Goal: Information Seeking & Learning: Learn about a topic

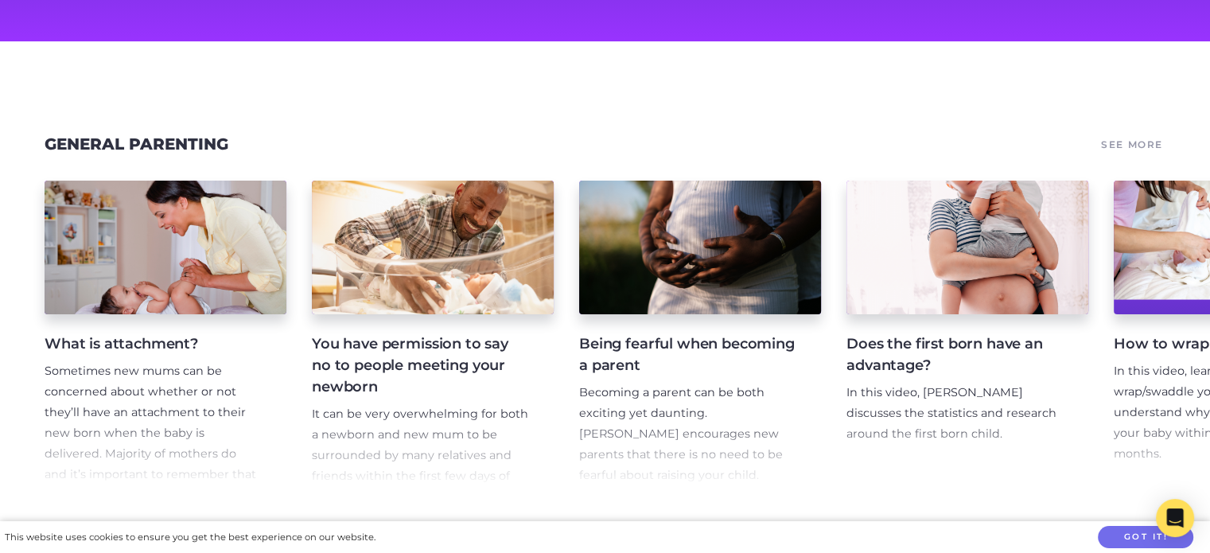
scroll to position [189, 0]
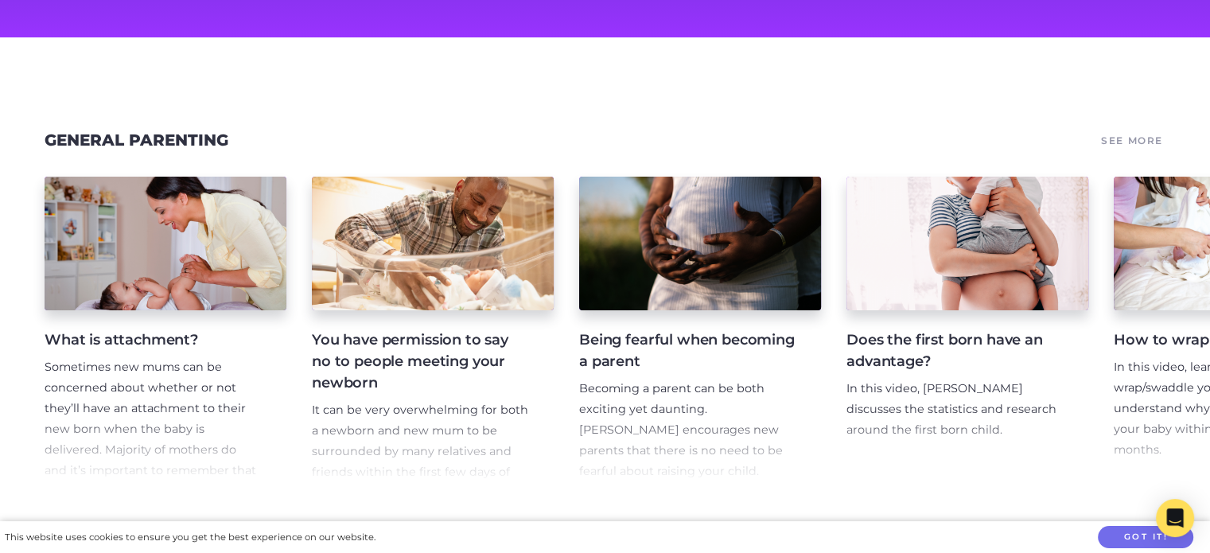
click at [133, 357] on p "Sometimes new mums can be concerned about whether or not they’ll have an attach…" at bounding box center [153, 449] width 216 height 185
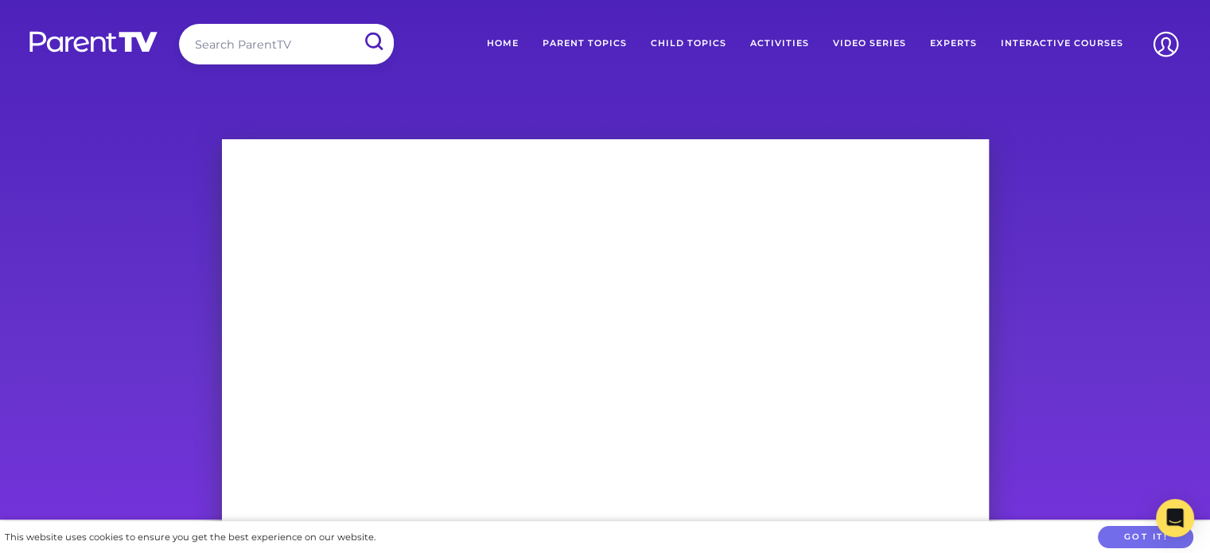
click at [601, 44] on link "Parent Topics" at bounding box center [585, 44] width 108 height 40
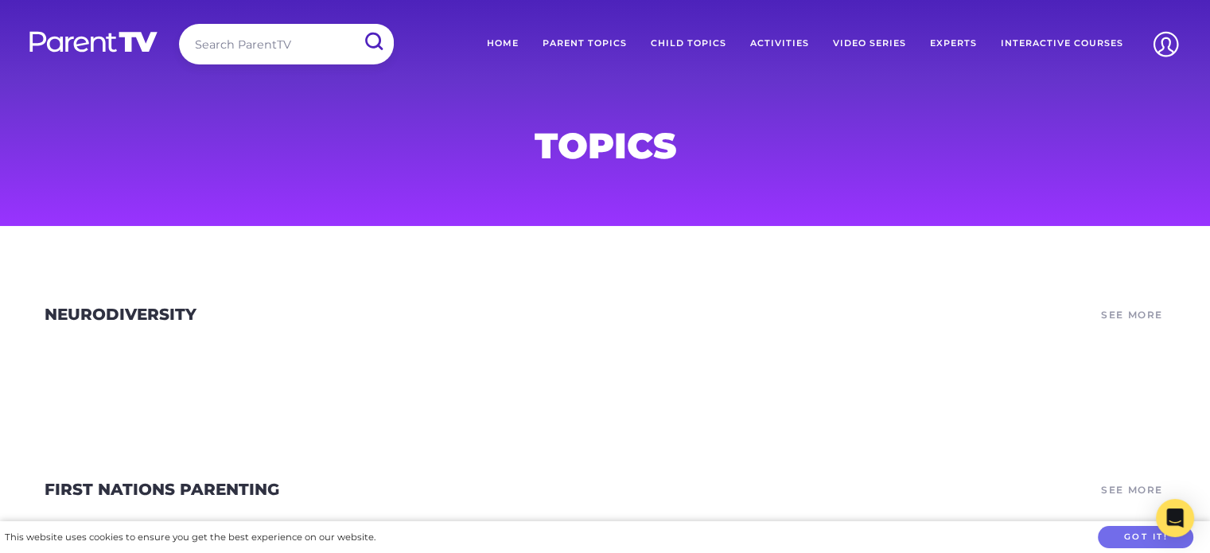
click at [507, 45] on link "Home" at bounding box center [503, 44] width 56 height 40
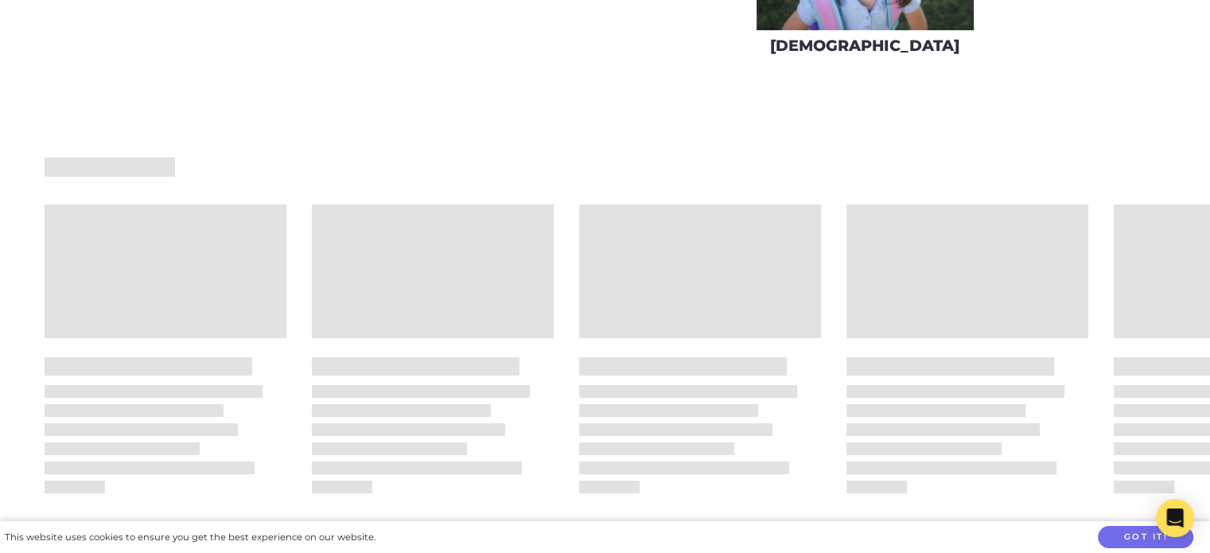
scroll to position [934, 0]
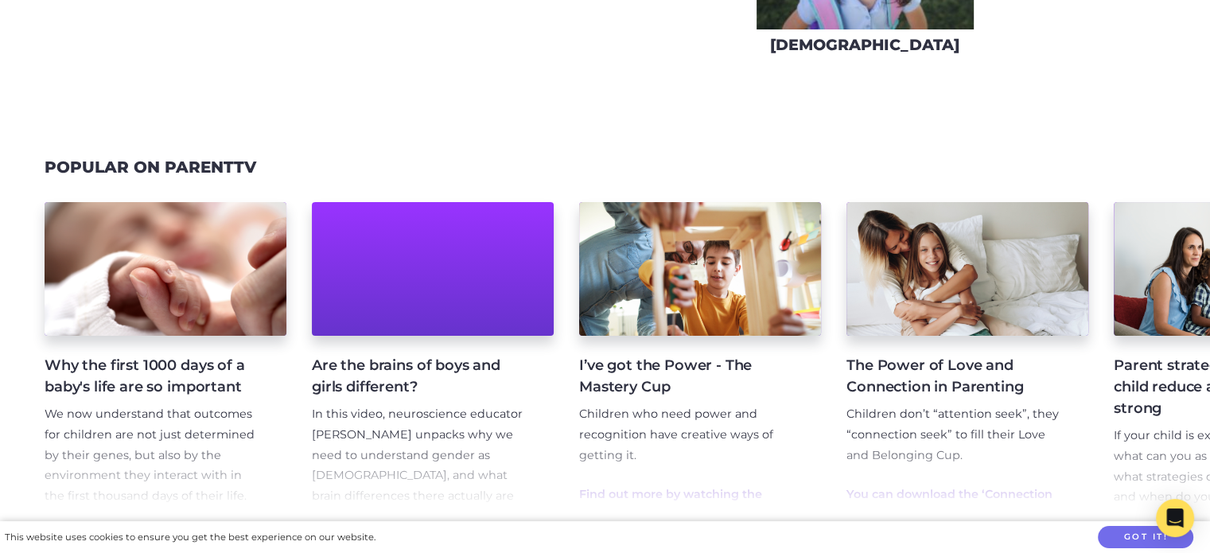
click at [164, 372] on h4 "Why the first 1000 days of a baby's life are so important" at bounding box center [153, 376] width 216 height 43
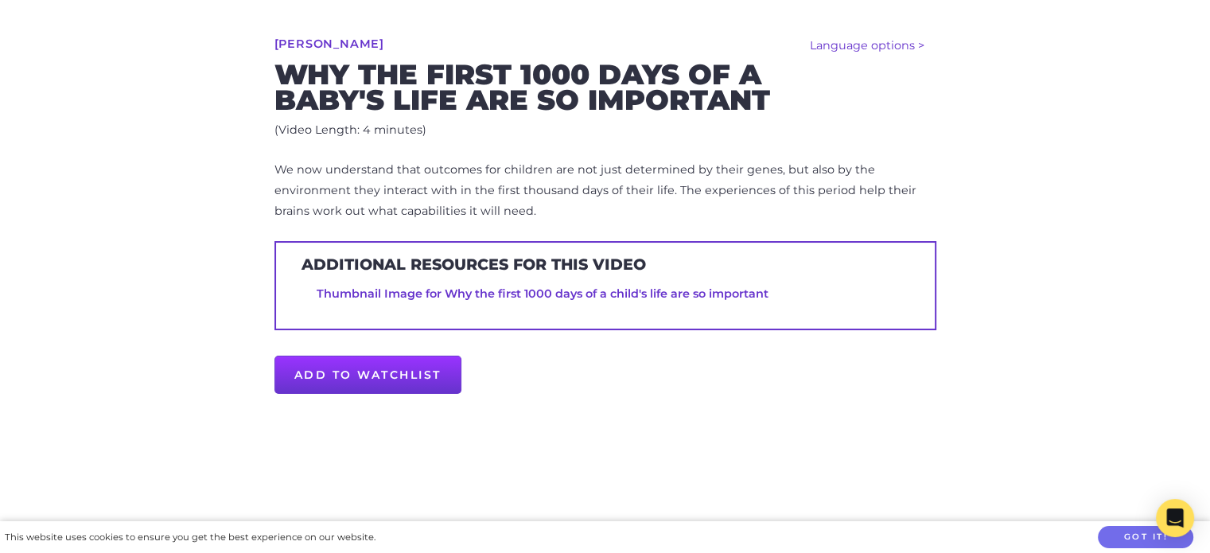
scroll to position [604, 0]
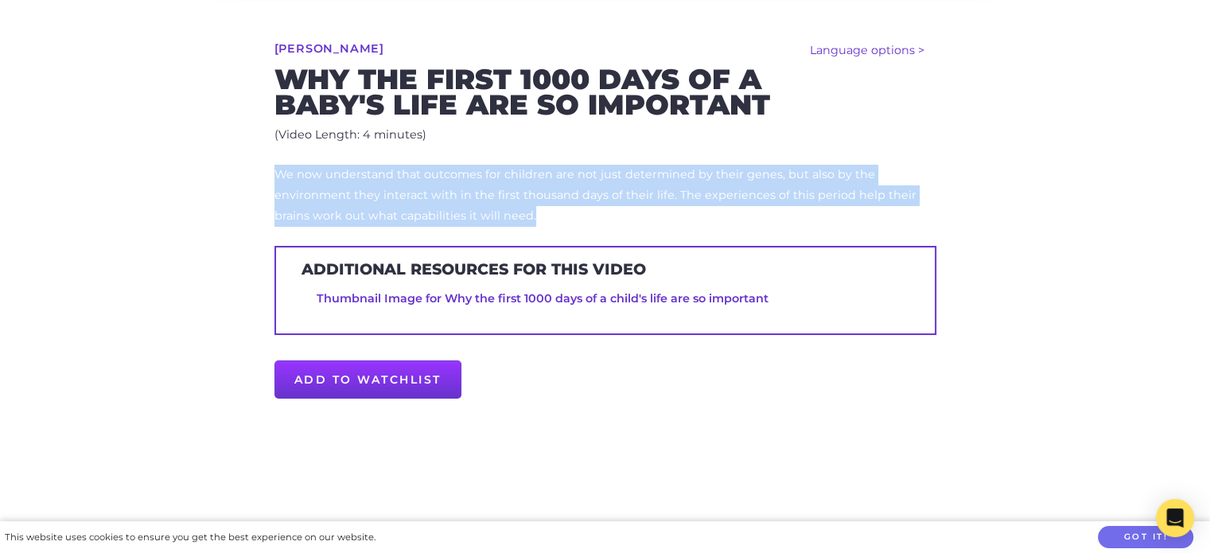
drag, startPoint x: 541, startPoint y: 216, endPoint x: 278, endPoint y: 181, distance: 265.6
click at [278, 181] on p "We now understand that outcomes for children are not just determined by their g…" at bounding box center [605, 196] width 662 height 62
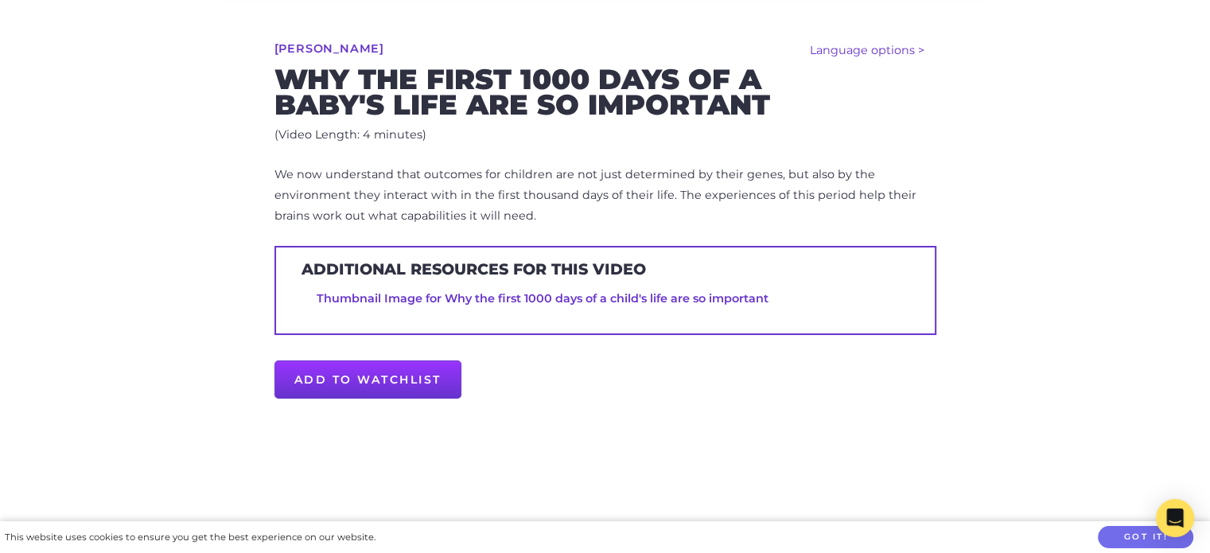
click at [578, 142] on p "(Video Length: 4 minutes)" at bounding box center [605, 135] width 662 height 21
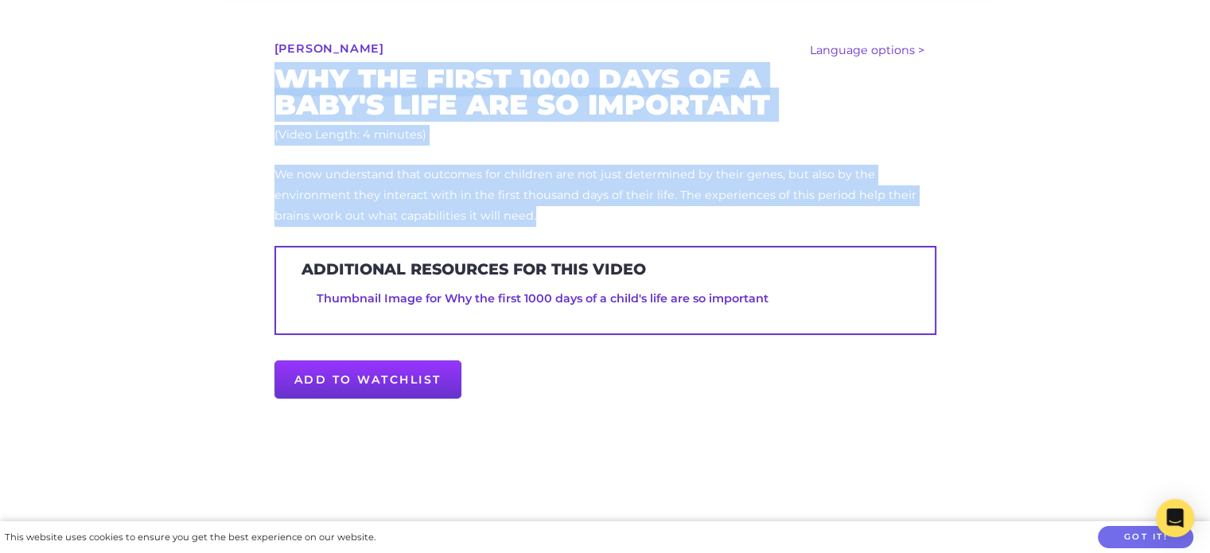
drag, startPoint x: 536, startPoint y: 219, endPoint x: 277, endPoint y: 85, distance: 291.7
click at [277, 85] on div "Language options > Español (Spanish) Nathan Wallis Why the first 1000 days of a…" at bounding box center [605, 227] width 814 height 623
copy div "Why the first 1000 days of a baby's life are so important (Video Length: 4 minu…"
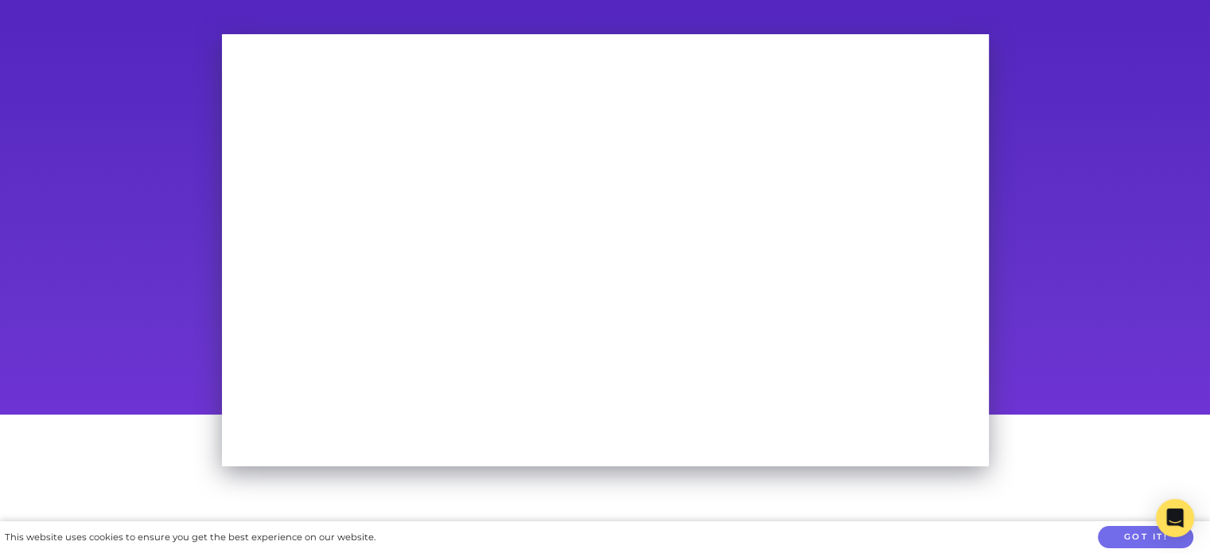
scroll to position [103, 0]
